Goal: Find specific page/section: Find specific page/section

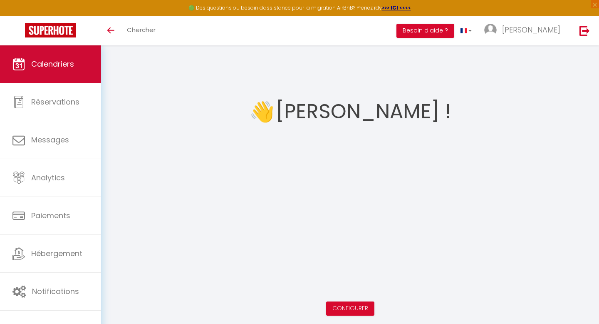
click at [35, 61] on span "Calendriers" at bounding box center [52, 64] width 43 height 10
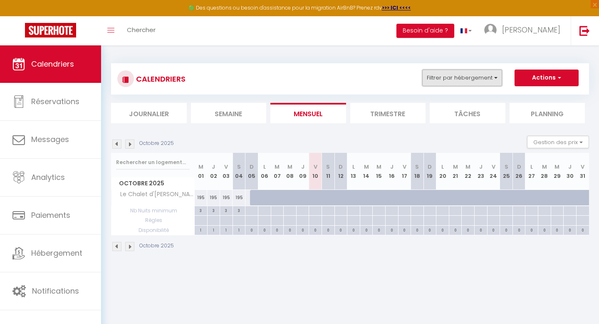
click at [476, 81] on button "Filtrer par hébergement" at bounding box center [463, 78] width 80 height 17
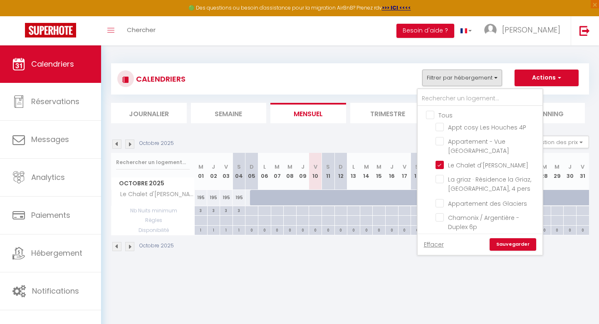
click at [429, 113] on input "Tous" at bounding box center [488, 114] width 125 height 8
checkbox input "true"
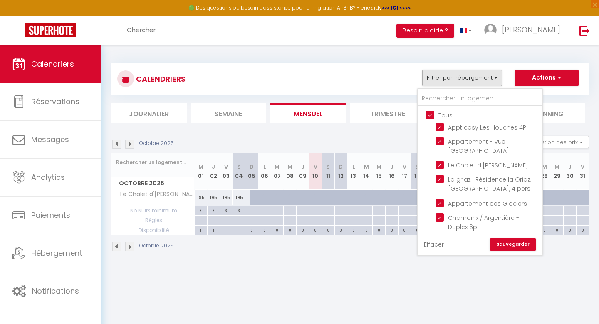
checkbox input "true"
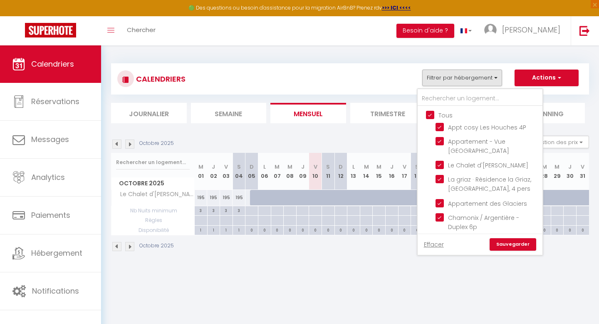
checkbox input "true"
click at [433, 114] on input "Tous" at bounding box center [488, 114] width 125 height 8
checkbox input "false"
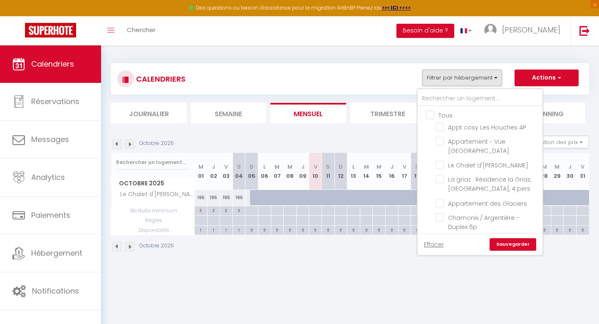
checkbox input "false"
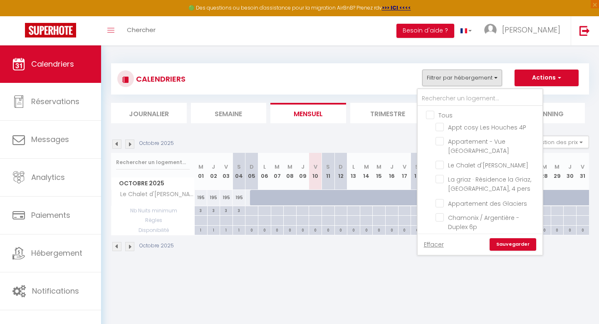
checkbox input "false"
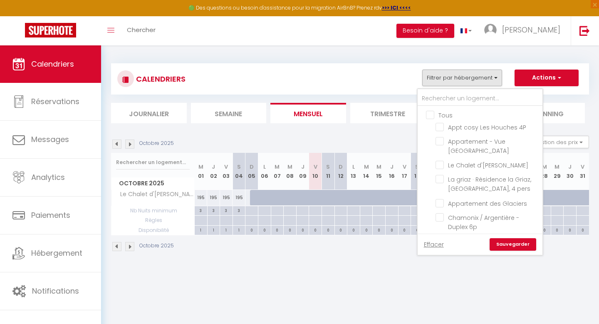
checkbox input "false"
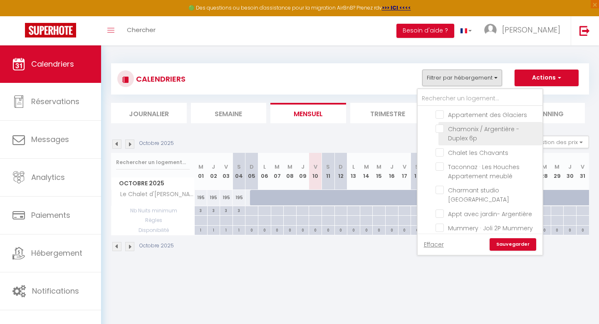
scroll to position [88, 0]
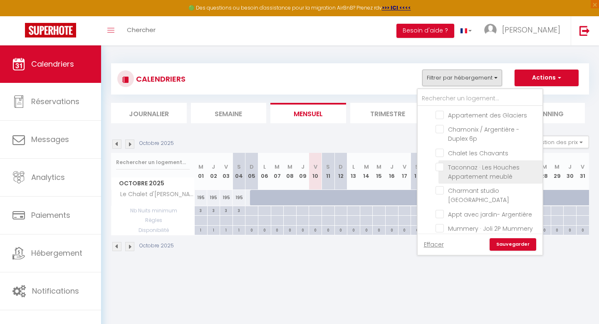
click at [438, 165] on input "Taconnaz · Les Houches Appartement meublé" at bounding box center [488, 167] width 104 height 8
checkbox input "true"
click at [512, 244] on link "Sauvegarder" at bounding box center [513, 244] width 47 height 12
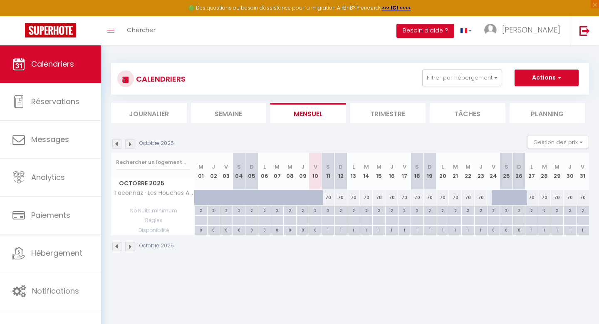
click at [130, 144] on img at bounding box center [129, 143] width 9 height 9
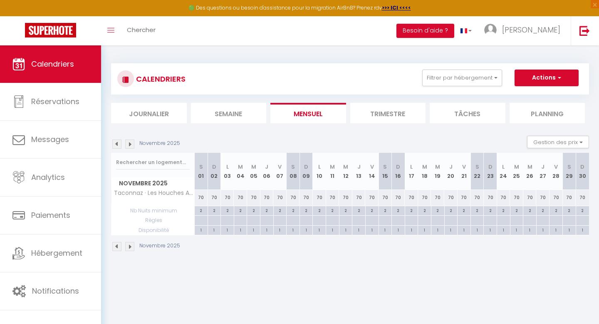
click at [130, 144] on img at bounding box center [129, 143] width 9 height 9
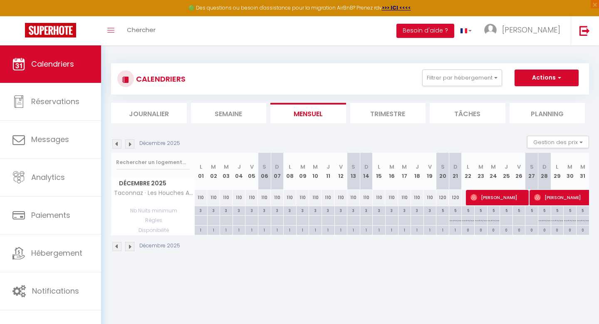
click at [130, 144] on img at bounding box center [129, 143] width 9 height 9
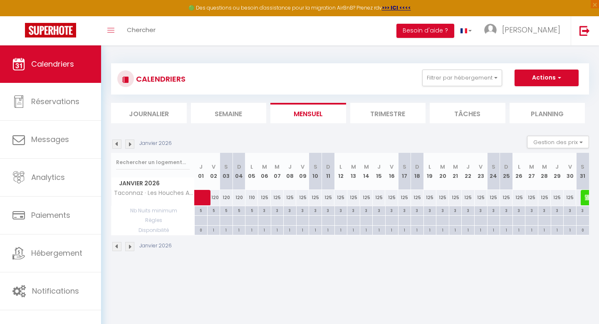
click at [130, 144] on img at bounding box center [129, 143] width 9 height 9
